Goal: Transaction & Acquisition: Obtain resource

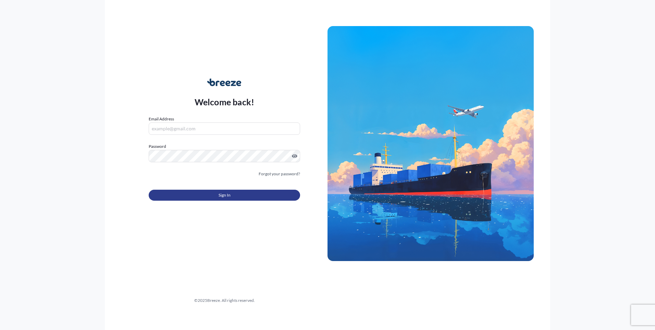
type input "[EMAIL_ADDRESS][DOMAIN_NAME]"
click at [270, 194] on button "Sign In" at bounding box center [224, 195] width 151 height 11
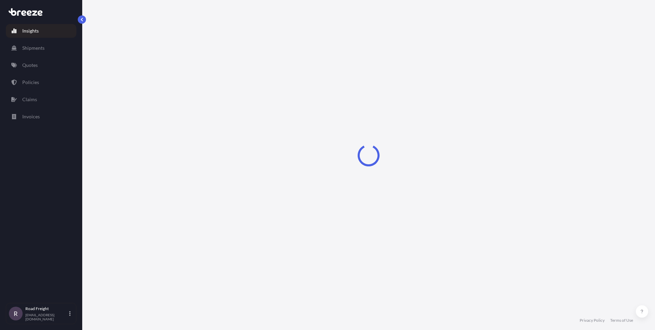
select select "2025"
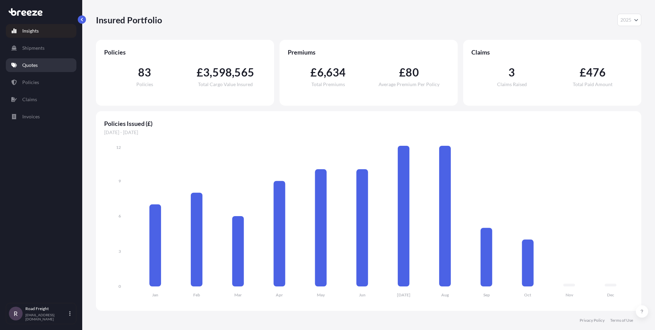
click at [34, 67] on p "Quotes" at bounding box center [29, 65] width 15 height 7
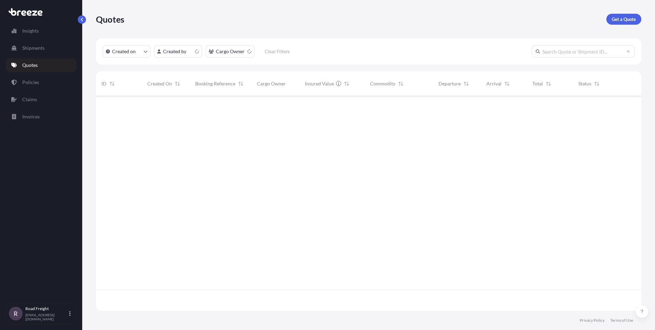
scroll to position [213, 540]
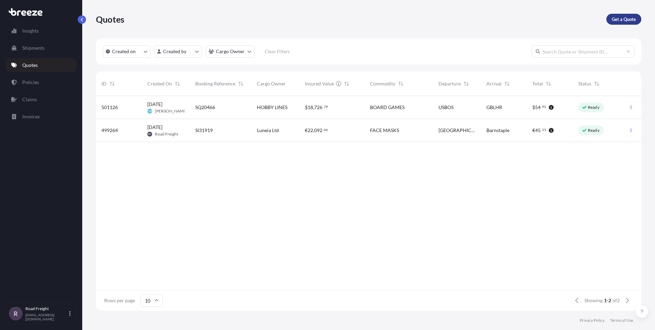
click at [628, 22] on p "Get a Quote" at bounding box center [624, 19] width 24 height 7
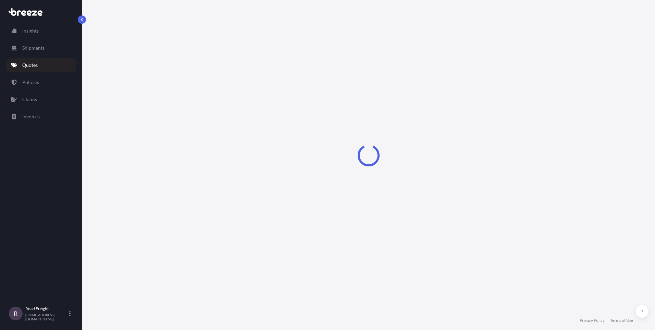
select select "Sea"
select select "1"
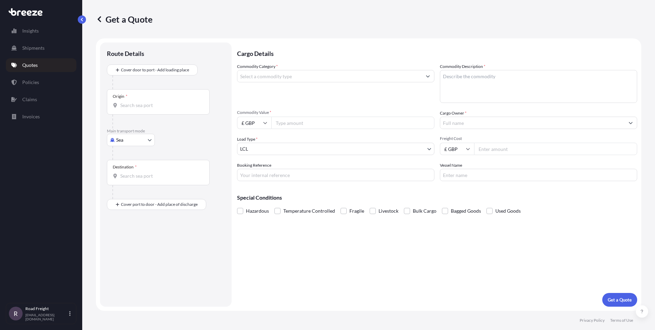
drag, startPoint x: 141, startPoint y: 129, endPoint x: 141, endPoint y: 134, distance: 4.5
click at [141, 134] on div "Main transport mode Sea Sea Air Road Rail" at bounding box center [166, 144] width 118 height 32
click at [135, 142] on body "Insights Shipments Quotes Policies Claims Invoices R Road Freight [EMAIL_ADDRES…" at bounding box center [327, 165] width 655 height 330
click at [124, 181] on span "Road" at bounding box center [125, 182] width 11 height 7
select select "Road"
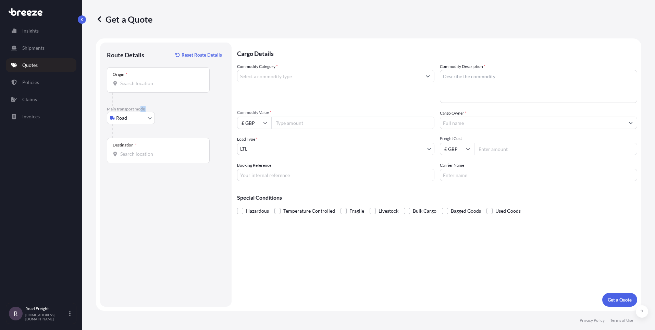
click at [339, 75] on input "Commodity Category *" at bounding box center [329, 76] width 184 height 12
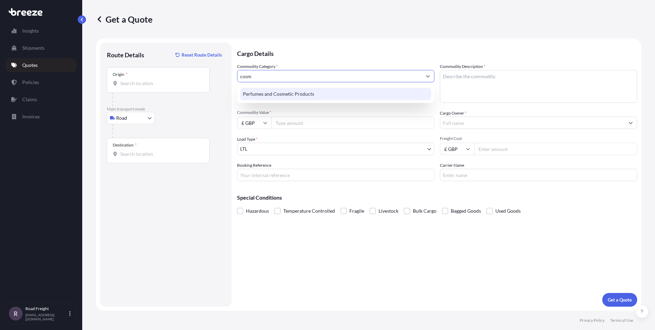
click at [341, 95] on div "Perfumes and Cosmetic Products" at bounding box center [335, 94] width 191 height 12
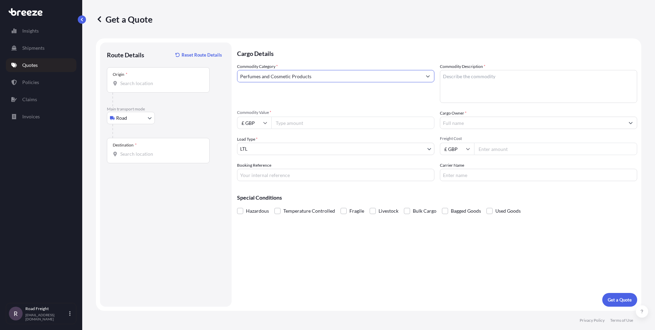
type input "Perfumes and Cosmetic Products"
click at [470, 87] on textarea "Commodity Description *" at bounding box center [538, 86] width 197 height 33
type textarea "Cosmetics, manicure preperations,brushes, bottles"
click at [253, 126] on input "£ GBP" at bounding box center [254, 123] width 34 height 12
click at [253, 140] on div "€ EUR" at bounding box center [254, 141] width 29 height 13
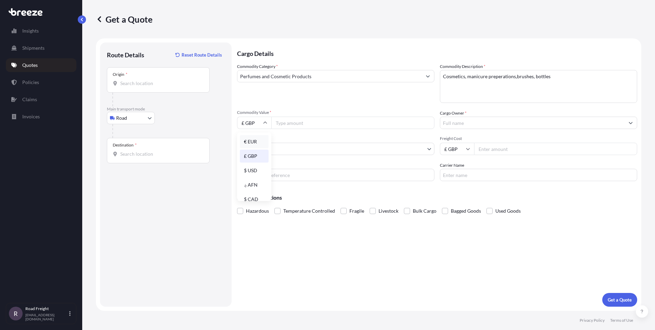
type input "€ EUR"
click at [293, 126] on input "Commodity Value *" at bounding box center [352, 123] width 163 height 12
type input "124269.56"
click at [469, 124] on input "Cargo Owner *" at bounding box center [532, 123] width 184 height 12
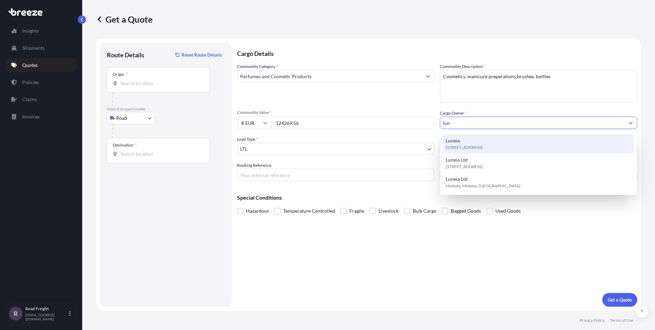
click at [471, 142] on div "[STREET_ADDRESS]" at bounding box center [538, 143] width 191 height 19
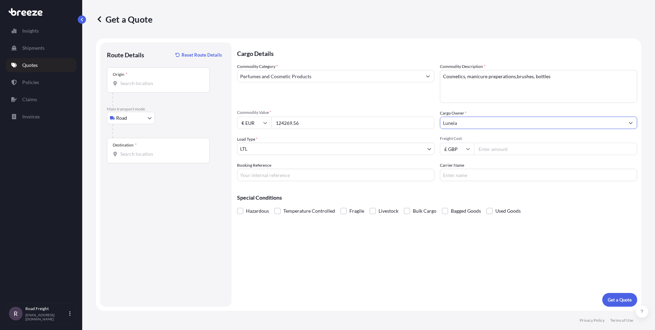
type input "Luneia"
click at [489, 147] on input "Freight Cost" at bounding box center [555, 149] width 163 height 12
type input "1350"
click at [352, 177] on input "Booking Reference" at bounding box center [335, 175] width 197 height 12
click at [290, 176] on input "Booking Reference" at bounding box center [335, 175] width 197 height 12
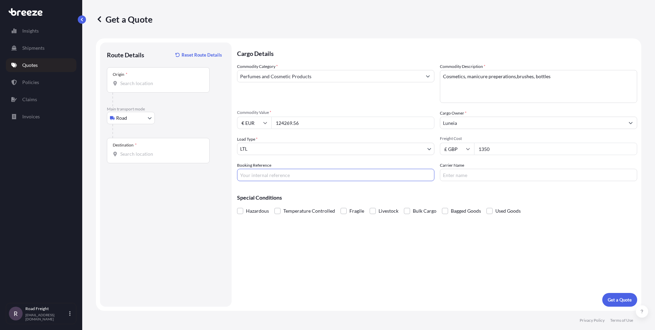
paste input "SI32471"
type input "SI32471"
click at [609, 296] on p "Get a Quote" at bounding box center [620, 299] width 24 height 7
click at [136, 82] on input "Origin * Please select an origin" at bounding box center [160, 83] width 81 height 7
click at [128, 87] on div "Origin *" at bounding box center [158, 79] width 103 height 25
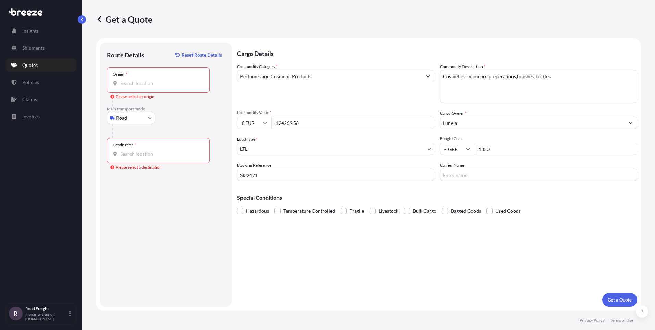
click at [128, 87] on input "Origin * Please select an origin" at bounding box center [160, 83] width 81 height 7
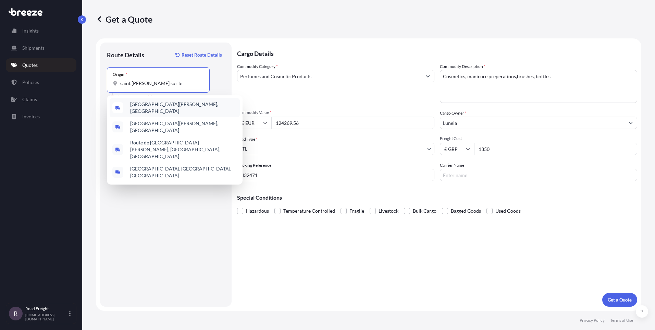
click at [133, 107] on span "[GEOGRAPHIC_DATA][PERSON_NAME], [GEOGRAPHIC_DATA]" at bounding box center [183, 108] width 107 height 14
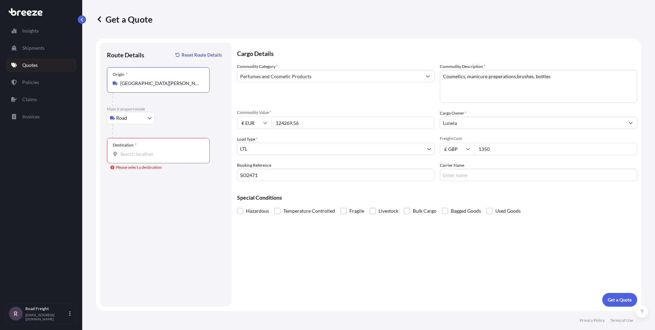
type input "[GEOGRAPHIC_DATA][PERSON_NAME], [GEOGRAPHIC_DATA]"
click at [149, 152] on input "Destination * Please select a destination" at bounding box center [160, 153] width 81 height 7
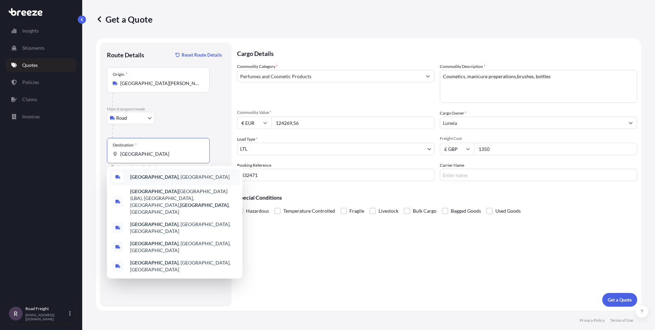
click at [134, 180] on span "[GEOGRAPHIC_DATA] , [GEOGRAPHIC_DATA]" at bounding box center [179, 176] width 99 height 7
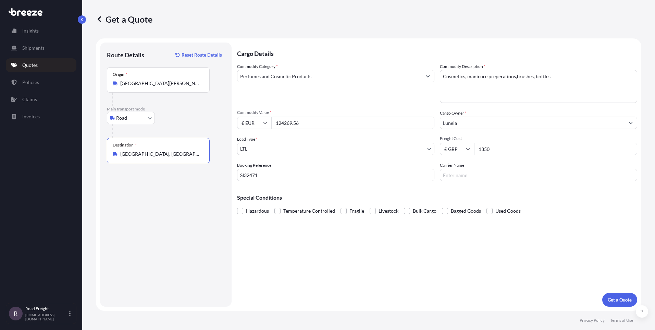
type input "[GEOGRAPHIC_DATA], [GEOGRAPHIC_DATA]"
click at [612, 295] on button "Get a Quote" at bounding box center [619, 300] width 35 height 14
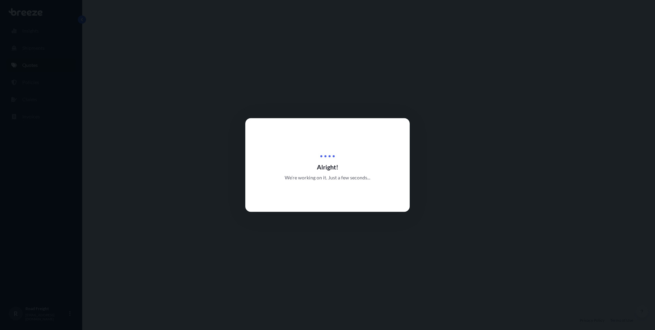
select select "Road"
select select "1"
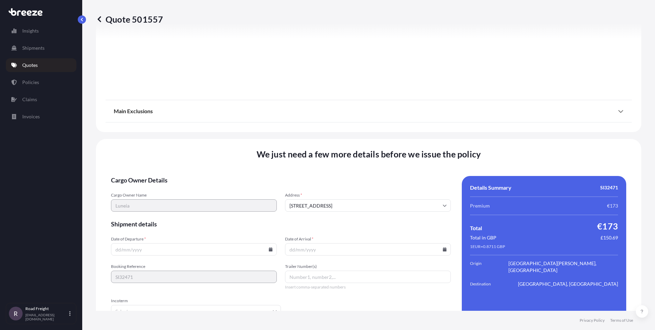
scroll to position [758, 0]
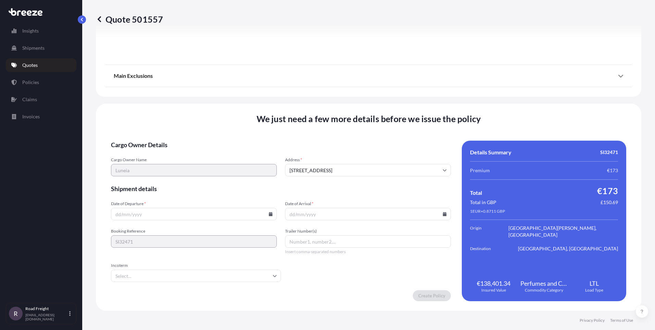
click at [148, 213] on input "Date of Departure *" at bounding box center [194, 214] width 166 height 12
click at [270, 213] on icon at bounding box center [271, 214] width 4 height 4
click at [194, 154] on button "16" at bounding box center [193, 152] width 11 height 11
type input "[DATE]"
click at [443, 212] on icon at bounding box center [445, 214] width 4 height 4
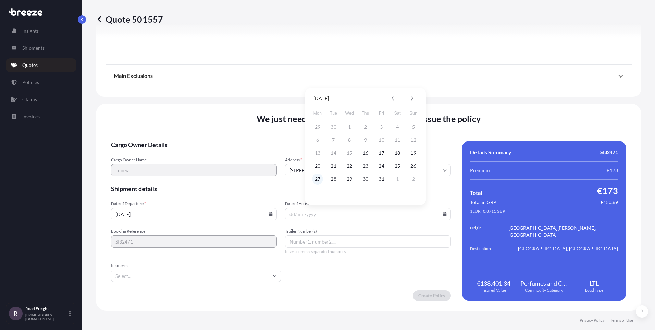
click at [317, 176] on button "27" at bounding box center [317, 178] width 11 height 11
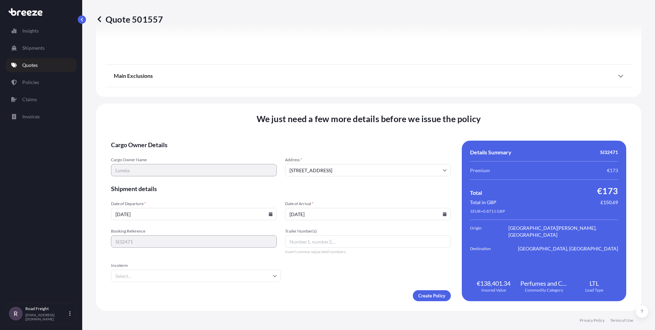
type input "[DATE]"
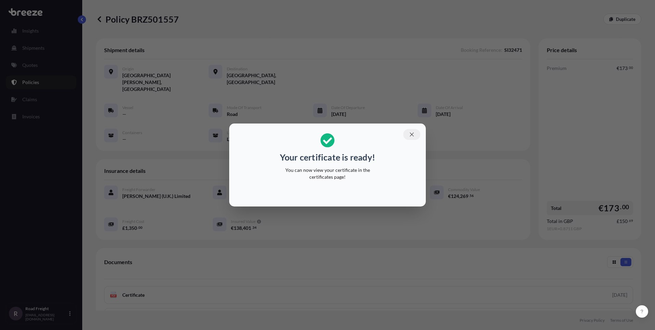
click at [415, 137] on button "button" at bounding box center [411, 134] width 17 height 11
